Goal: Obtain resource: Download file/media

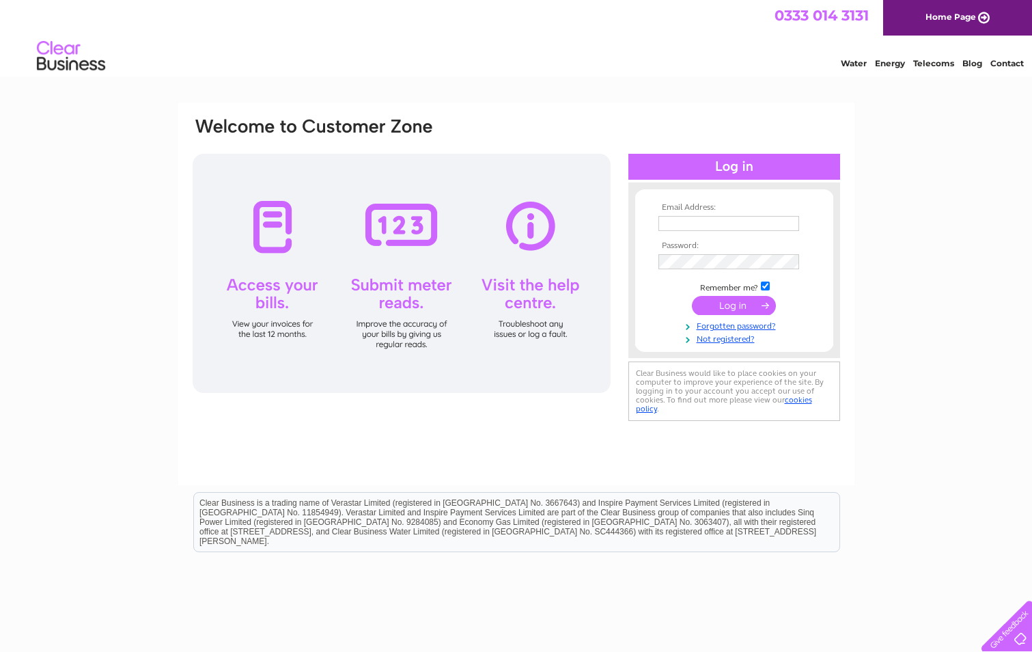
type input "derek@gmspirits.com"
click at [733, 303] on input "submit" at bounding box center [734, 305] width 84 height 19
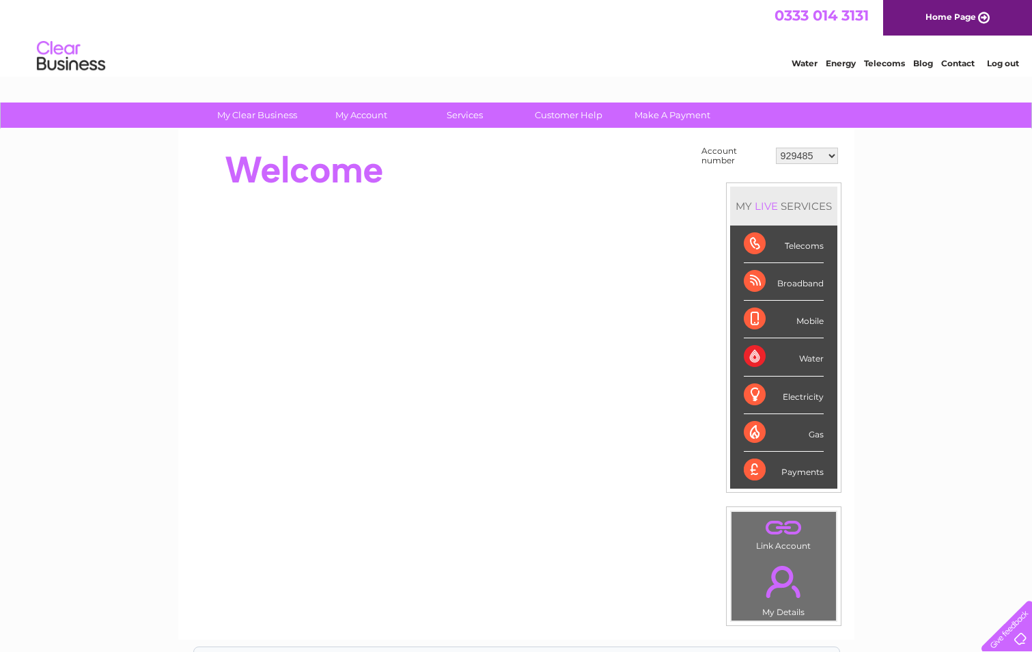
click at [830, 152] on select "929485 30299923" at bounding box center [807, 156] width 62 height 16
select select "30299923"
click at [776, 148] on select "929485 30299923" at bounding box center [807, 156] width 62 height 16
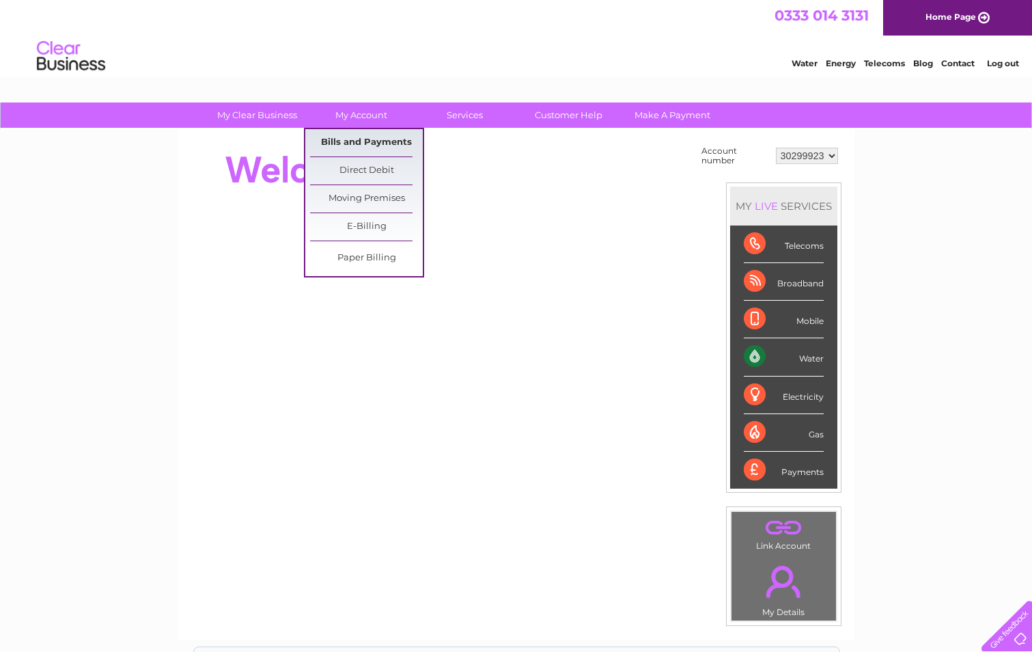
click at [373, 144] on link "Bills and Payments" at bounding box center [366, 142] width 113 height 27
click at [376, 141] on link "Bills and Payments" at bounding box center [366, 142] width 113 height 27
click at [386, 140] on link "Bills and Payments" at bounding box center [366, 142] width 113 height 27
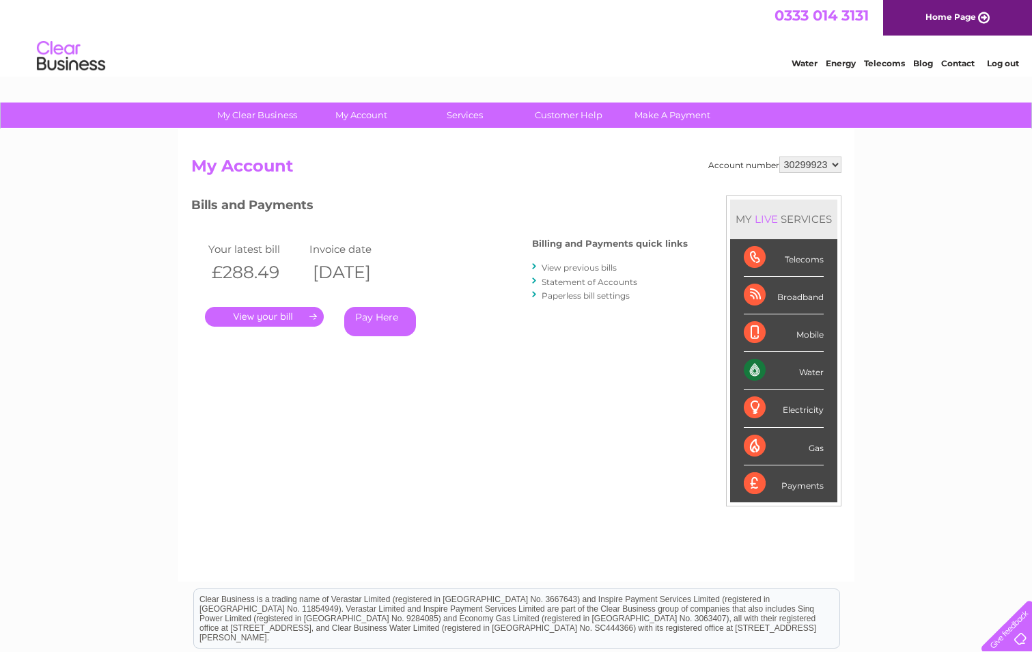
click at [303, 316] on link "." at bounding box center [264, 317] width 119 height 20
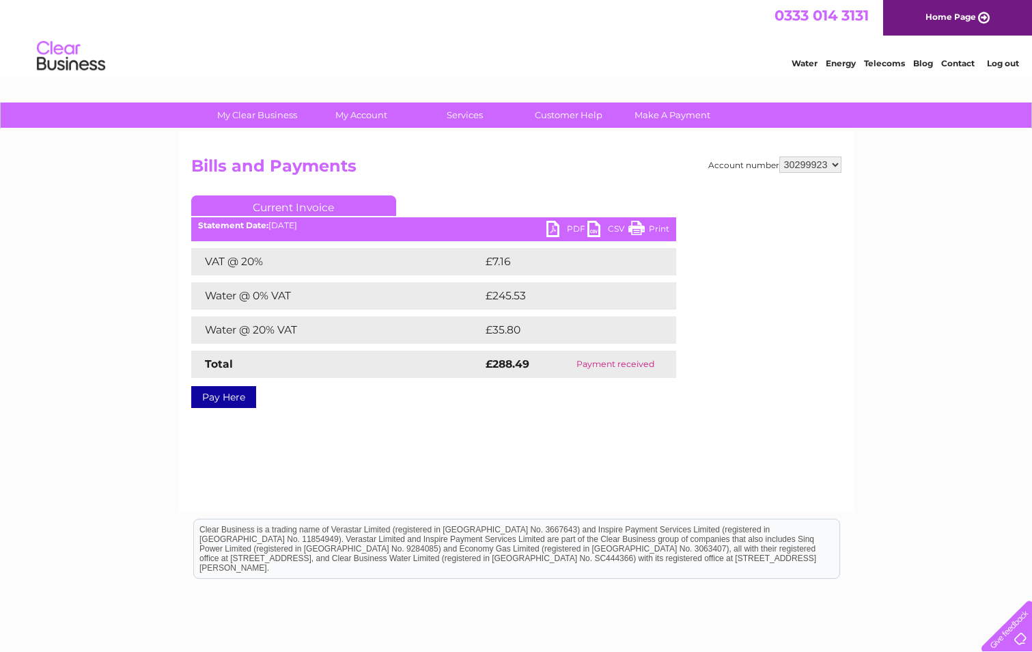
click at [835, 164] on select "929485 30299923" at bounding box center [811, 164] width 62 height 16
select select "929485"
click at [780, 156] on select "929485 30299923" at bounding box center [811, 164] width 62 height 16
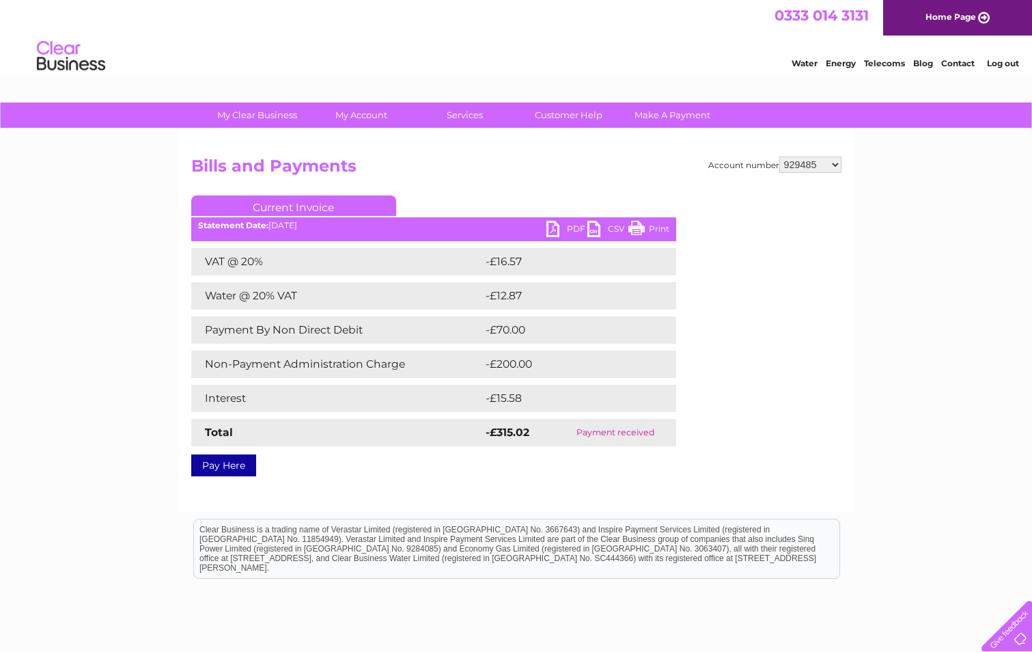
click at [566, 225] on link "PDF" at bounding box center [567, 231] width 41 height 20
click at [836, 158] on select "929485 30299923" at bounding box center [811, 164] width 62 height 16
select select "30299923"
click at [780, 156] on select "929485 30299923" at bounding box center [811, 164] width 62 height 16
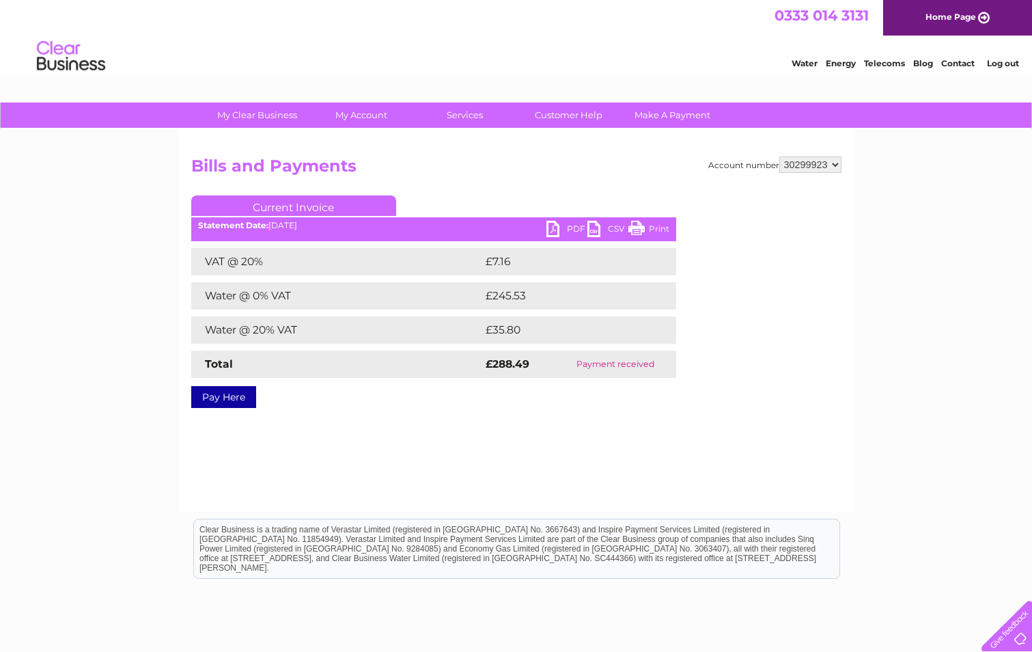
click at [835, 161] on select "929485 30299923" at bounding box center [811, 164] width 62 height 16
select select "929485"
click at [780, 156] on select "929485 30299923" at bounding box center [811, 164] width 62 height 16
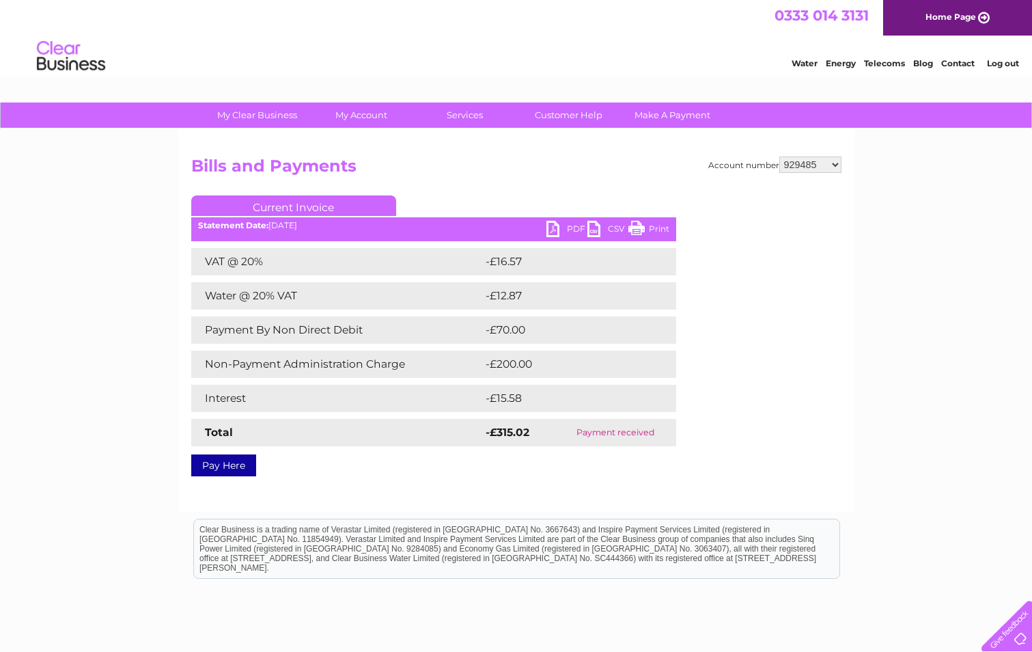
click at [558, 226] on link "PDF" at bounding box center [567, 231] width 41 height 20
